Goal: Download file/media

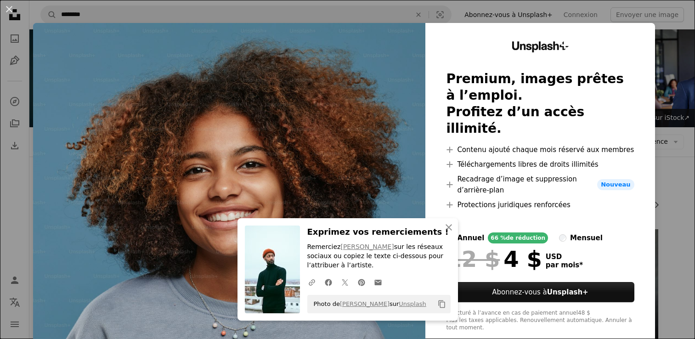
scroll to position [1357, 0]
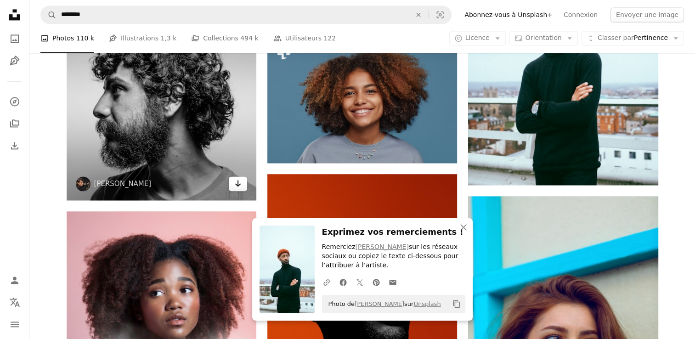
click at [243, 183] on link "Arrow pointing down" at bounding box center [238, 184] width 18 height 15
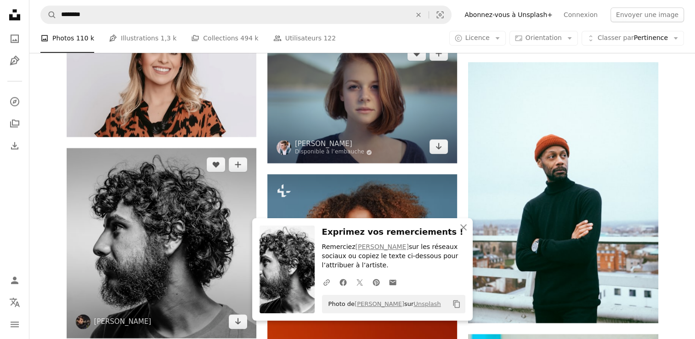
scroll to position [1229, 0]
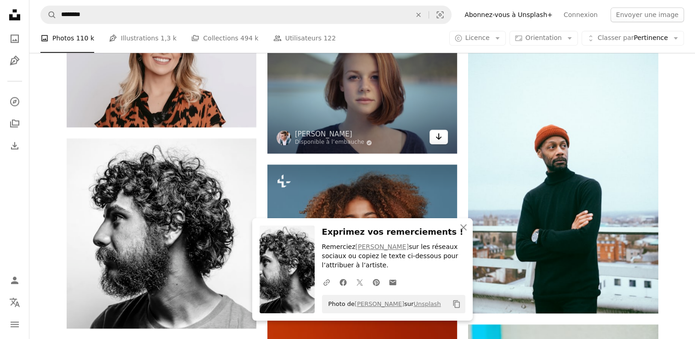
click at [441, 139] on icon "Arrow pointing down" at bounding box center [438, 136] width 7 height 11
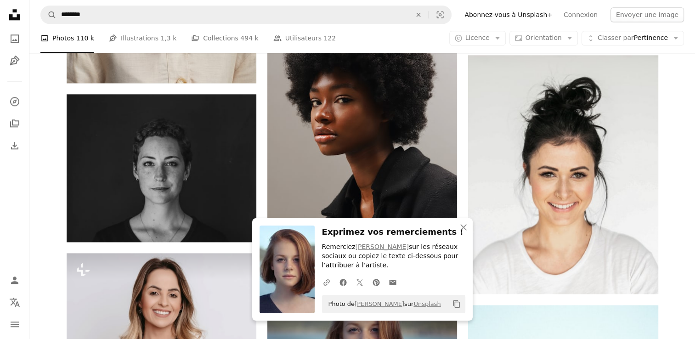
scroll to position [978, 0]
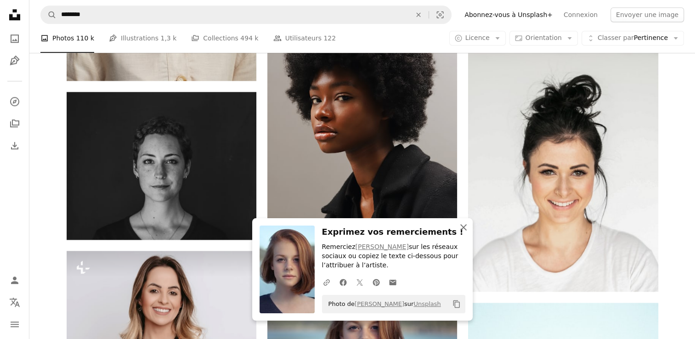
click at [467, 228] on icon "An X shape" at bounding box center [463, 227] width 11 height 11
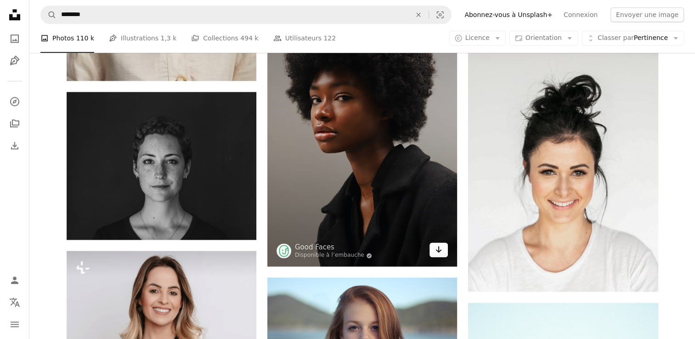
click at [443, 255] on link "Arrow pointing down" at bounding box center [439, 250] width 18 height 15
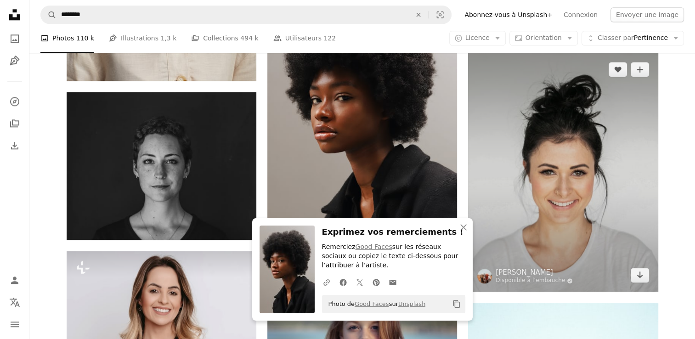
click at [655, 279] on img at bounding box center [563, 172] width 190 height 239
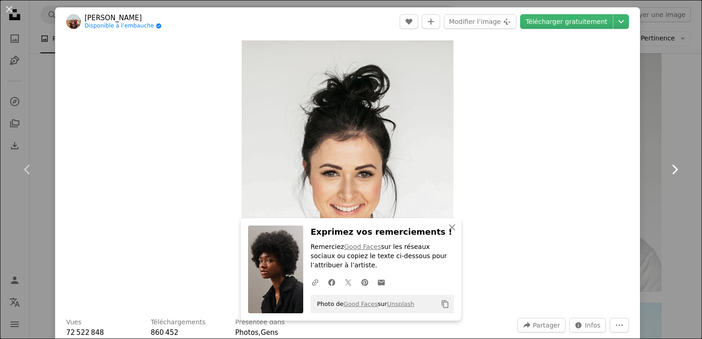
click at [653, 159] on link "Chevron right" at bounding box center [674, 169] width 55 height 88
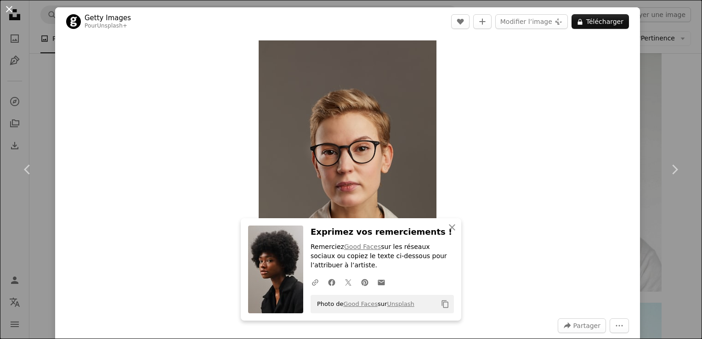
click at [11, 6] on button "An X shape" at bounding box center [9, 9] width 11 height 11
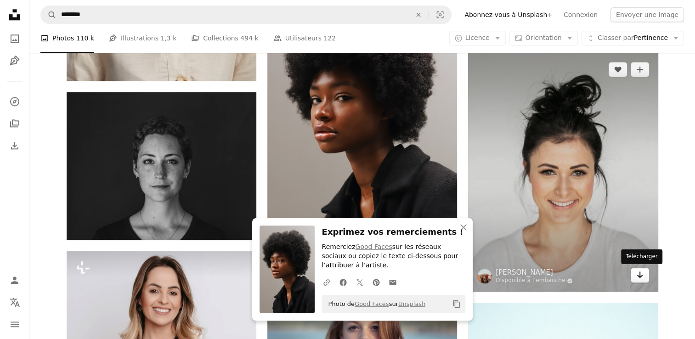
click at [643, 276] on icon "Arrow pointing down" at bounding box center [640, 274] width 7 height 11
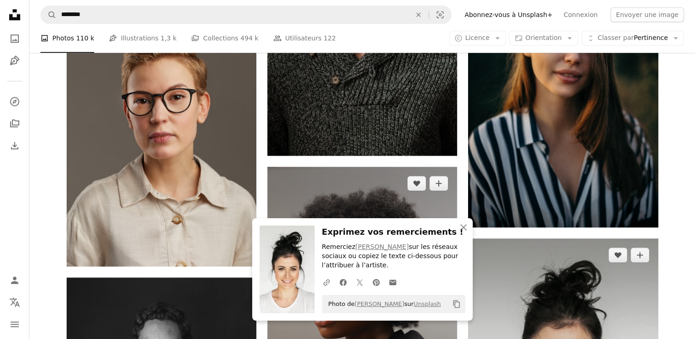
scroll to position [791, 0]
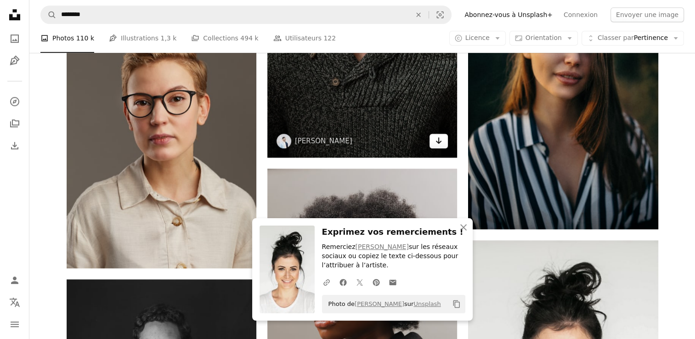
click at [437, 141] on icon "Arrow pointing down" at bounding box center [438, 140] width 7 height 11
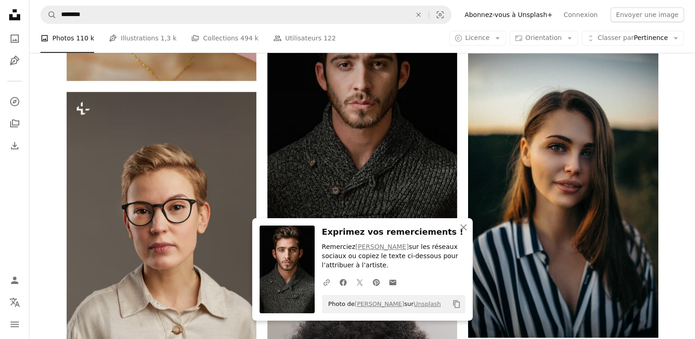
scroll to position [681, 0]
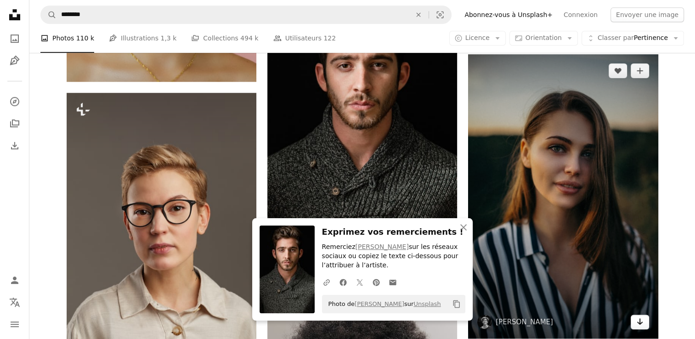
click at [645, 322] on link "Arrow pointing down" at bounding box center [640, 322] width 18 height 15
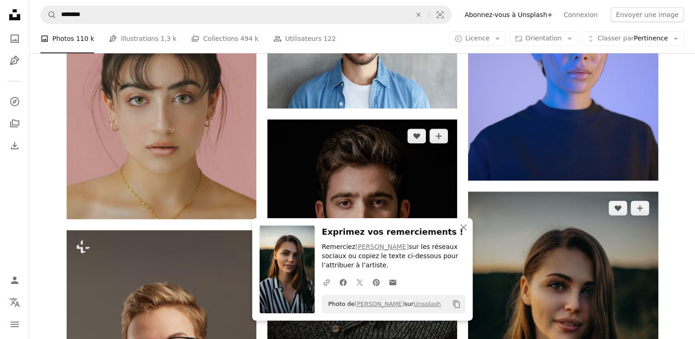
scroll to position [542, 0]
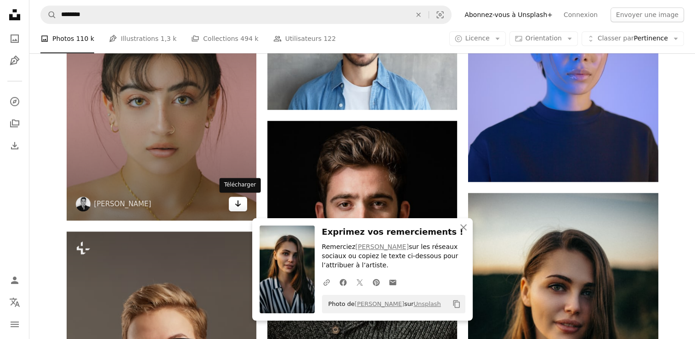
click at [240, 204] on icon "Télécharger" at bounding box center [238, 203] width 6 height 6
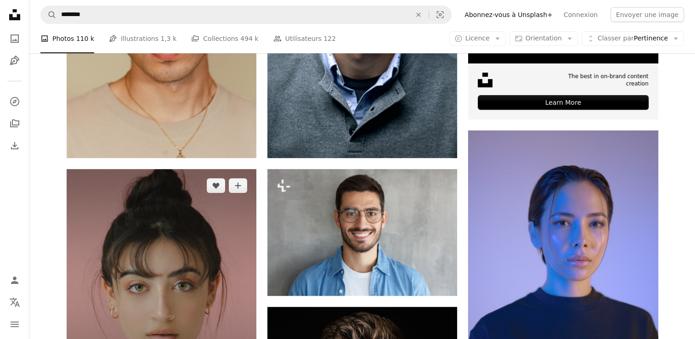
scroll to position [356, 0]
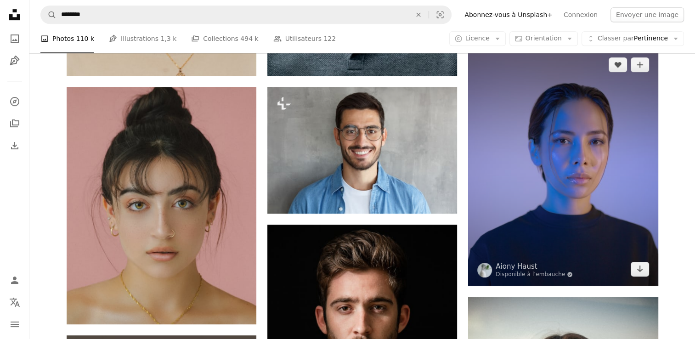
scroll to position [470, 0]
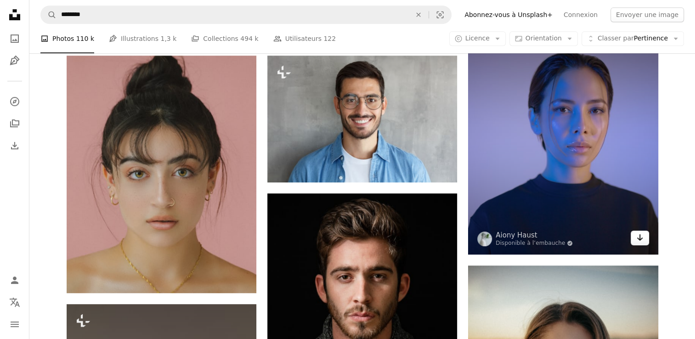
click at [641, 232] on icon "Arrow pointing down" at bounding box center [640, 237] width 7 height 11
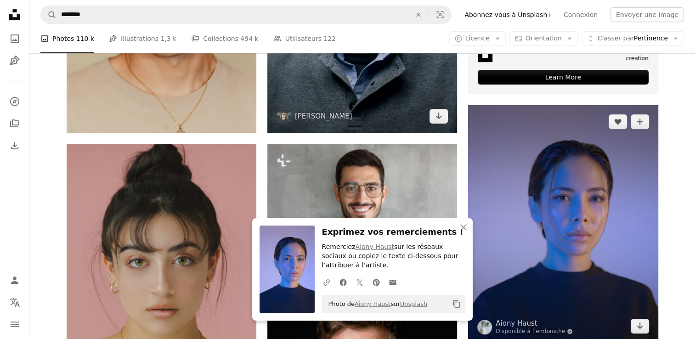
scroll to position [405, 0]
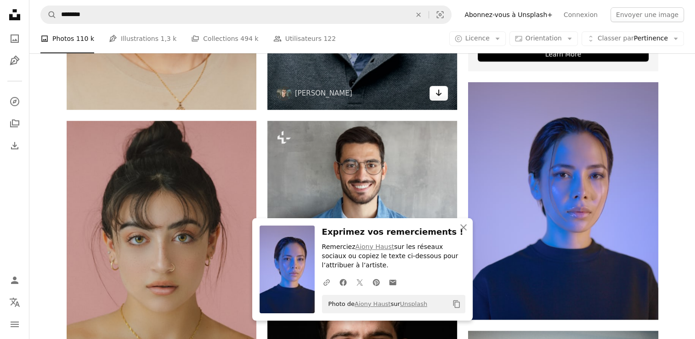
click at [436, 89] on icon "Arrow pointing down" at bounding box center [438, 92] width 7 height 11
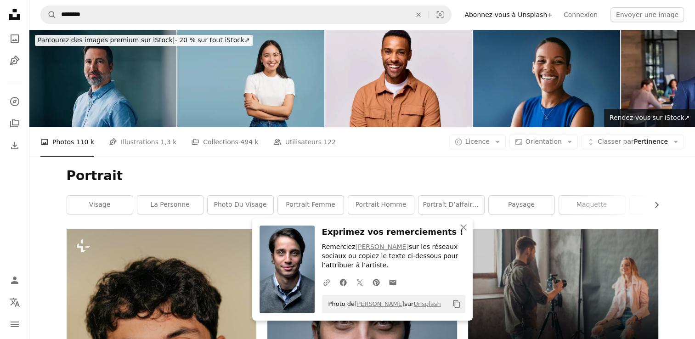
scroll to position [37, 0]
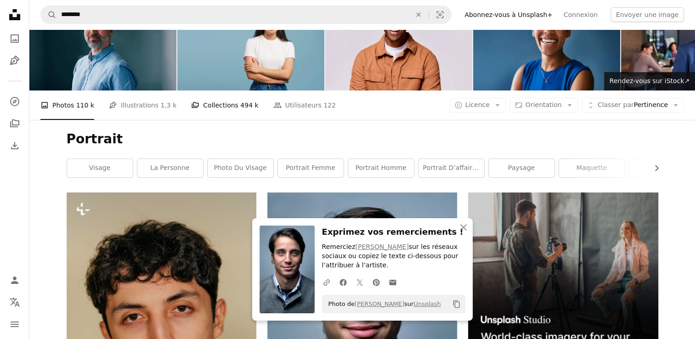
click at [240, 105] on span "494 k" at bounding box center [249, 105] width 18 height 10
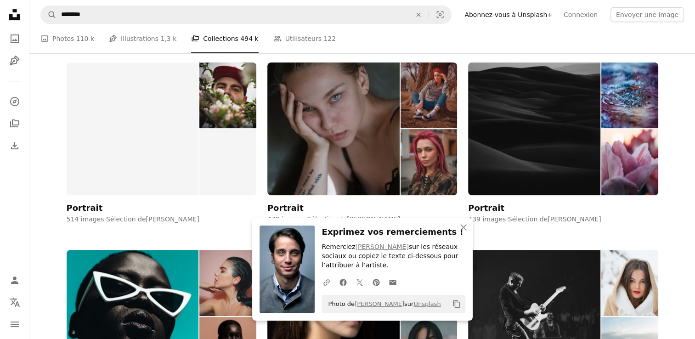
scroll to position [356, 0]
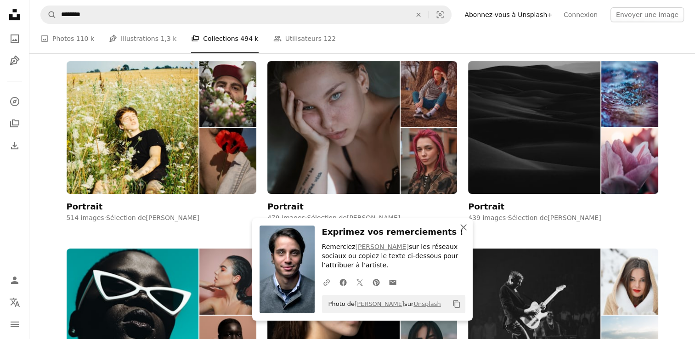
click at [465, 222] on icon "An X shape" at bounding box center [463, 227] width 11 height 11
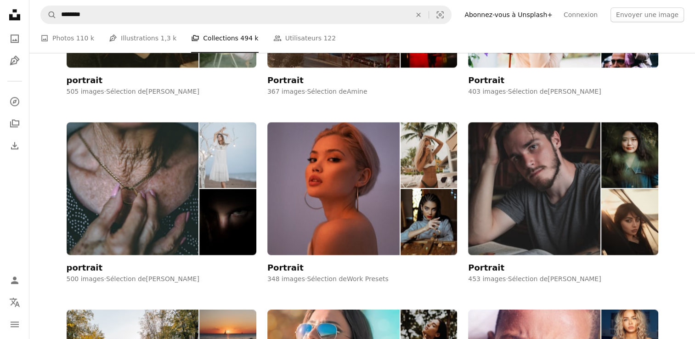
scroll to position [1052, 0]
